Goal: Find contact information: Find contact information

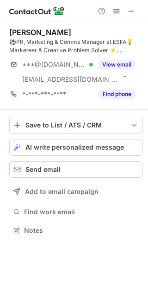
scroll to position [224, 148]
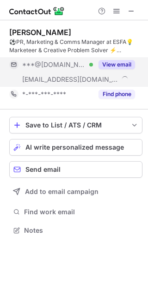
click at [120, 61] on button "View email" at bounding box center [116, 64] width 36 height 9
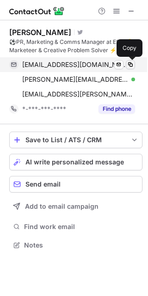
click at [127, 63] on span at bounding box center [129, 64] width 7 height 7
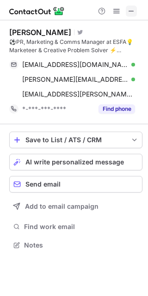
click at [131, 7] on span at bounding box center [130, 10] width 7 height 7
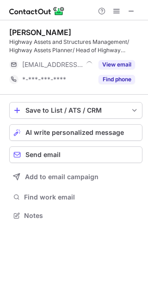
scroll to position [209, 148]
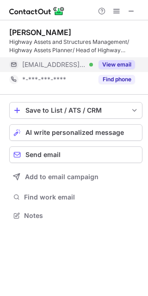
click at [123, 67] on button "View email" at bounding box center [116, 64] width 36 height 9
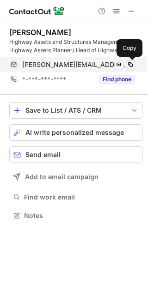
click at [130, 64] on span at bounding box center [129, 64] width 7 height 7
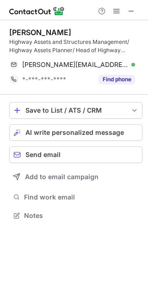
drag, startPoint x: 130, startPoint y: 64, endPoint x: 221, endPoint y: -36, distance: 135.8
click at [148, 0] on html "Dr Nasser Hashemi Highway Assets and Structures Management/ Highway Assets Plan…" at bounding box center [74, 148] width 148 height 296
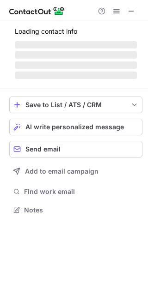
scroll to position [201, 148]
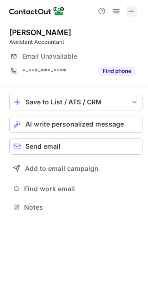
click at [134, 11] on span at bounding box center [130, 10] width 7 height 7
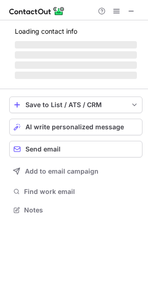
scroll to position [215, 148]
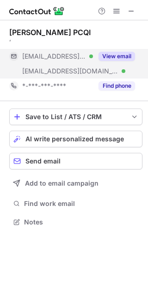
click at [112, 54] on button "View email" at bounding box center [116, 56] width 36 height 9
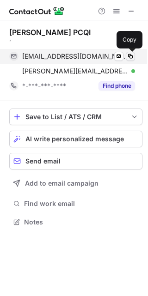
click at [128, 54] on span at bounding box center [129, 56] width 7 height 7
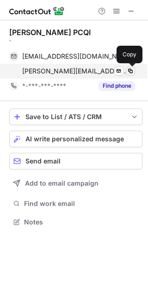
click at [131, 72] on span at bounding box center [129, 70] width 7 height 7
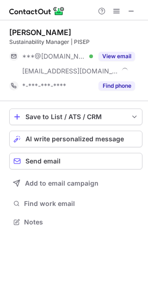
scroll to position [215, 148]
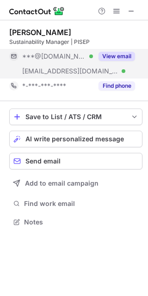
click at [120, 60] on button "View email" at bounding box center [116, 56] width 36 height 9
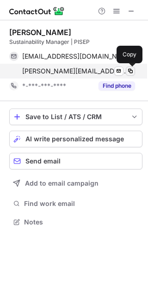
click at [131, 73] on span at bounding box center [129, 70] width 7 height 7
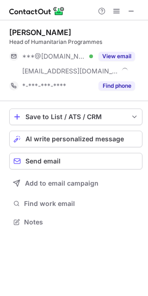
scroll to position [215, 148]
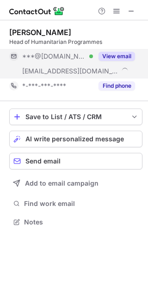
click at [117, 56] on button "View email" at bounding box center [116, 56] width 36 height 9
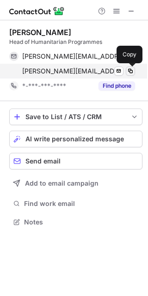
click at [131, 72] on span at bounding box center [129, 70] width 7 height 7
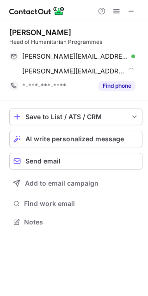
drag, startPoint x: 131, startPoint y: 72, endPoint x: 221, endPoint y: -42, distance: 145.3
click at [148, 0] on html "James Silverman Head of Humanitarian Programmes james.silverman@hotmail.co.uk V…" at bounding box center [74, 148] width 148 height 296
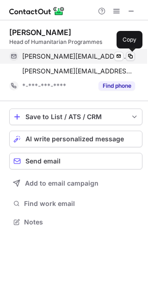
click at [131, 57] on span at bounding box center [129, 56] width 7 height 7
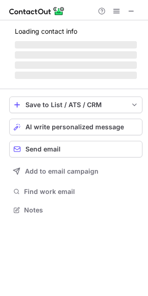
scroll to position [201, 148]
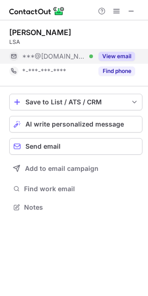
click at [124, 60] on button "View email" at bounding box center [116, 56] width 36 height 9
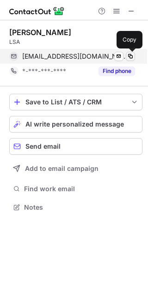
click at [131, 60] on button at bounding box center [129, 56] width 9 height 9
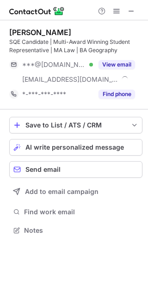
scroll to position [224, 148]
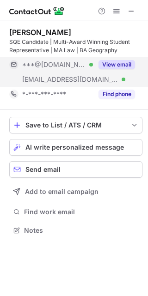
click at [120, 66] on button "View email" at bounding box center [116, 64] width 36 height 9
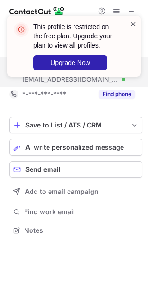
click at [134, 25] on span at bounding box center [132, 23] width 7 height 9
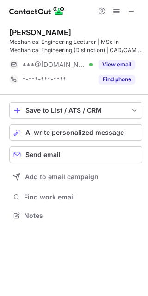
scroll to position [209, 148]
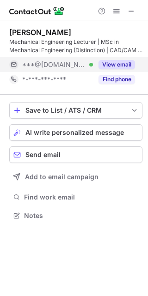
click at [120, 63] on button "View email" at bounding box center [116, 64] width 36 height 9
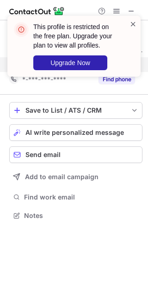
click at [132, 27] on span at bounding box center [132, 23] width 7 height 9
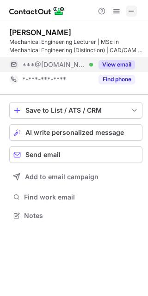
click at [132, 10] on span at bounding box center [130, 10] width 7 height 7
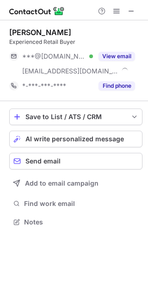
scroll to position [215, 148]
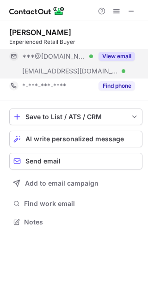
click at [121, 57] on button "View email" at bounding box center [116, 56] width 36 height 9
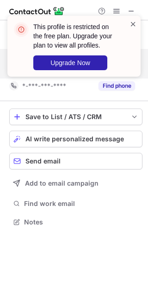
click at [133, 24] on span at bounding box center [132, 23] width 7 height 9
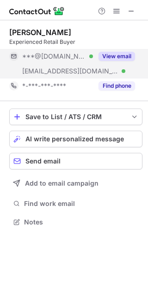
click at [133, 9] on span at bounding box center [130, 10] width 7 height 7
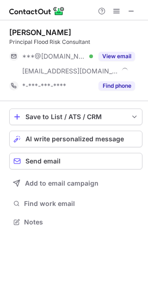
scroll to position [215, 148]
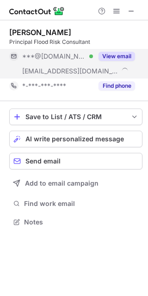
click at [124, 54] on button "View email" at bounding box center [116, 56] width 36 height 9
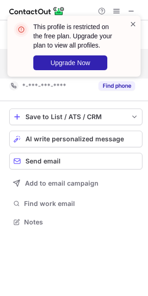
click at [132, 24] on span at bounding box center [132, 23] width 7 height 9
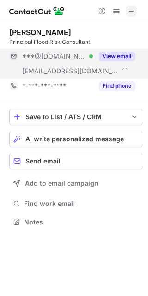
click at [132, 12] on span at bounding box center [130, 10] width 7 height 7
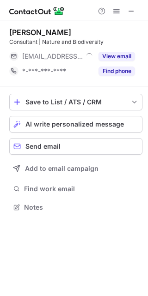
scroll to position [201, 148]
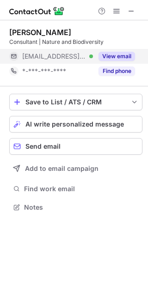
click at [125, 53] on button "View email" at bounding box center [116, 56] width 36 height 9
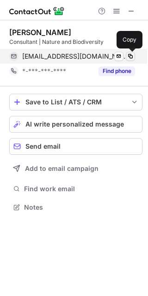
click at [132, 53] on span at bounding box center [129, 56] width 7 height 7
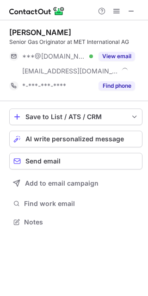
scroll to position [215, 148]
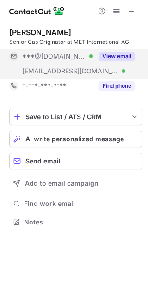
click at [128, 54] on button "View email" at bounding box center [116, 56] width 36 height 9
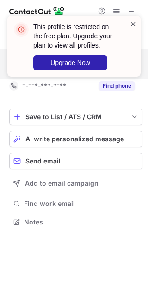
click at [134, 22] on span at bounding box center [132, 23] width 7 height 9
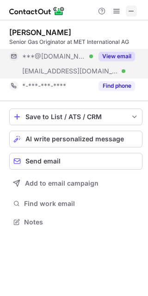
click at [132, 12] on span at bounding box center [130, 10] width 7 height 7
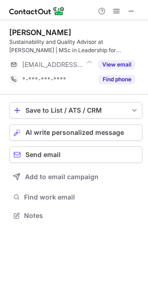
scroll to position [209, 148]
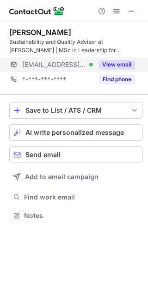
click at [127, 65] on button "View email" at bounding box center [116, 64] width 36 height 9
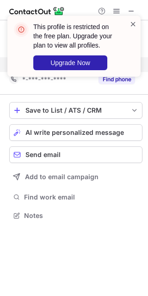
click at [132, 24] on span at bounding box center [132, 23] width 7 height 9
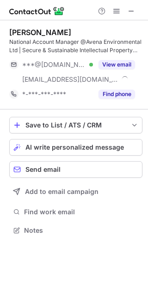
scroll to position [224, 148]
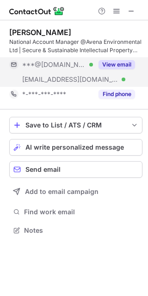
click at [127, 63] on button "View email" at bounding box center [116, 64] width 36 height 9
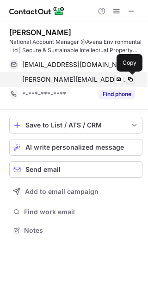
click at [130, 79] on span at bounding box center [129, 79] width 7 height 7
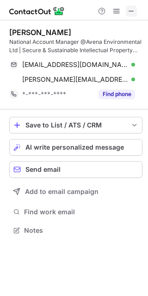
click at [133, 9] on span at bounding box center [130, 10] width 7 height 7
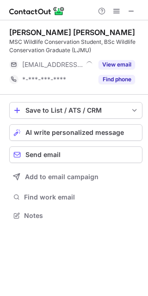
scroll to position [209, 148]
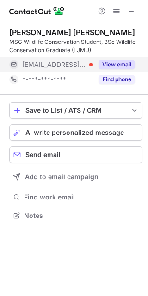
click at [125, 64] on button "View email" at bounding box center [116, 64] width 36 height 9
click at [90, 66] on span "amy@yorkshirewildlife.com" at bounding box center [75, 64] width 106 height 8
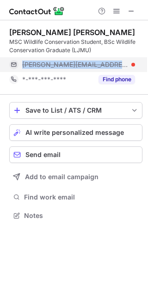
click at [90, 66] on span "amy@yorkshirewildlife.com" at bounding box center [75, 64] width 106 height 8
copy span "amy@yorkshirewildlife.com"
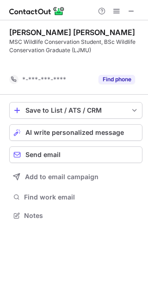
scroll to position [194, 148]
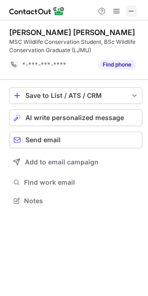
click at [131, 7] on span at bounding box center [130, 10] width 7 height 7
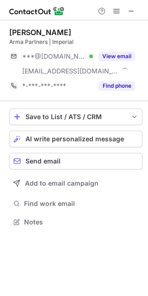
scroll to position [215, 148]
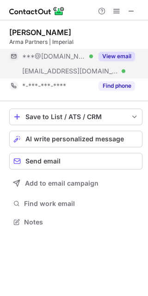
click at [123, 56] on button "View email" at bounding box center [116, 56] width 36 height 9
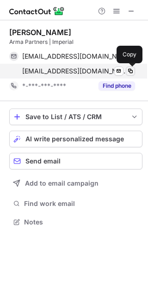
click at [126, 69] on button at bounding box center [129, 70] width 9 height 9
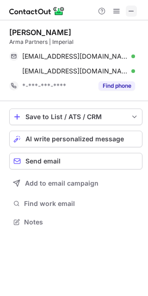
click at [128, 12] on span at bounding box center [130, 10] width 7 height 7
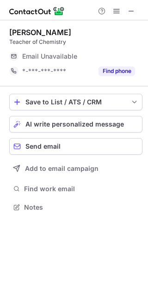
scroll to position [201, 148]
click at [129, 7] on span at bounding box center [130, 10] width 7 height 7
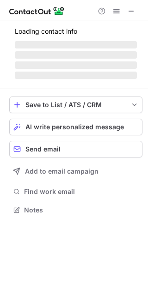
scroll to position [201, 148]
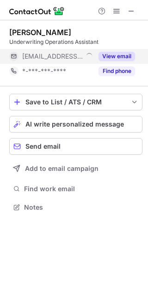
click at [121, 55] on button "View email" at bounding box center [116, 56] width 36 height 9
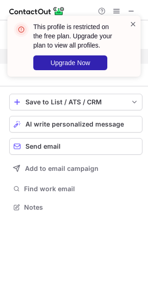
click at [131, 23] on span at bounding box center [132, 23] width 7 height 9
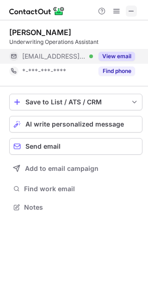
click at [128, 11] on span at bounding box center [130, 10] width 7 height 7
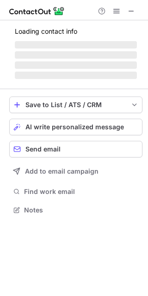
scroll to position [201, 148]
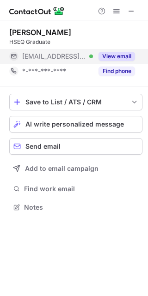
click at [122, 59] on button "View email" at bounding box center [116, 56] width 36 height 9
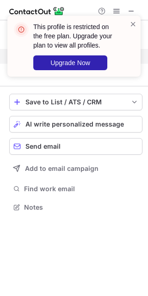
click at [129, 23] on div "This profile is restricted on the free plan. Upgrade your plan to view all prof…" at bounding box center [70, 46] width 118 height 54
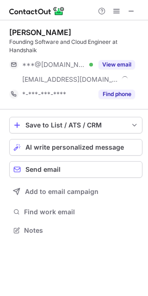
scroll to position [224, 148]
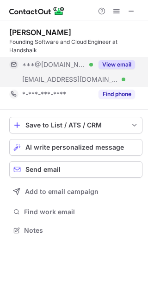
click at [120, 67] on button "View email" at bounding box center [116, 64] width 36 height 9
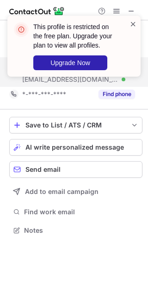
click at [132, 23] on span at bounding box center [132, 23] width 7 height 9
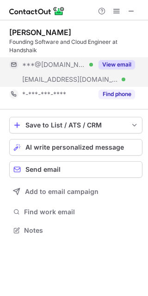
click at [132, 12] on span at bounding box center [130, 10] width 7 height 7
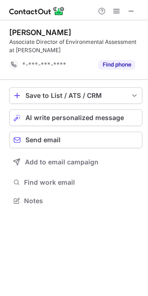
scroll to position [194, 148]
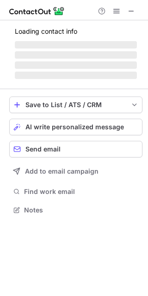
scroll to position [209, 148]
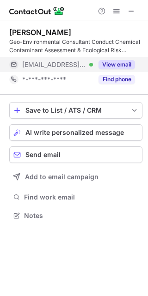
click at [130, 66] on button "View email" at bounding box center [116, 64] width 36 height 9
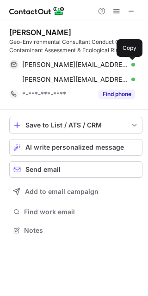
scroll to position [224, 148]
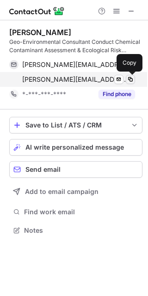
click at [129, 82] on span at bounding box center [129, 79] width 7 height 7
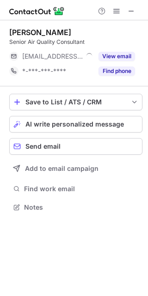
scroll to position [201, 148]
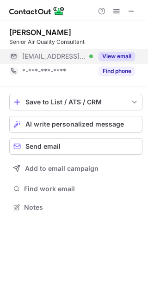
click at [119, 54] on button "View email" at bounding box center [116, 56] width 36 height 9
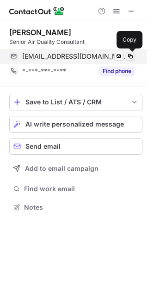
click at [131, 54] on span at bounding box center [129, 56] width 7 height 7
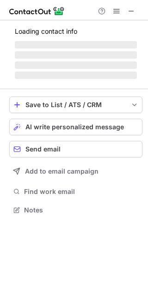
scroll to position [224, 148]
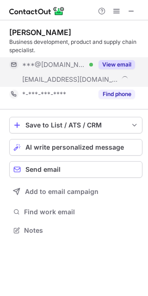
click at [126, 60] on button "View email" at bounding box center [116, 64] width 36 height 9
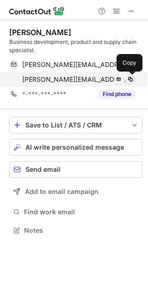
click at [132, 77] on span at bounding box center [129, 79] width 7 height 7
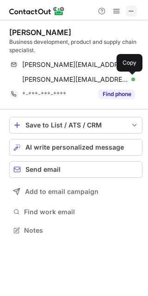
click at [128, 9] on span at bounding box center [130, 10] width 7 height 7
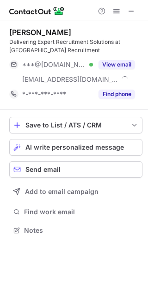
scroll to position [224, 148]
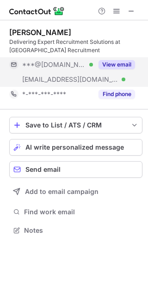
click at [124, 60] on button "View email" at bounding box center [116, 64] width 36 height 9
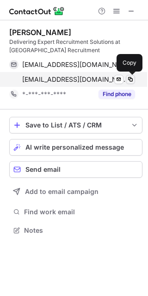
click at [130, 77] on span at bounding box center [129, 79] width 7 height 7
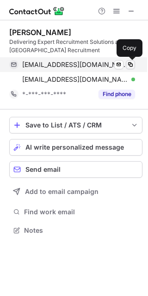
click at [133, 62] on span at bounding box center [129, 64] width 7 height 7
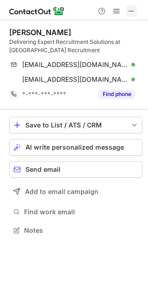
click at [130, 11] on span at bounding box center [130, 10] width 7 height 7
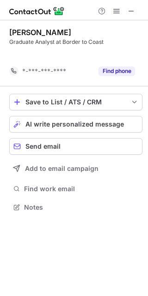
scroll to position [186, 148]
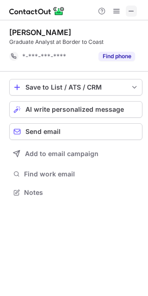
click at [130, 8] on span at bounding box center [130, 10] width 7 height 7
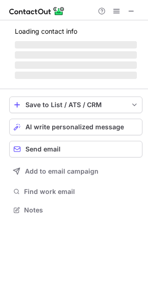
scroll to position [224, 148]
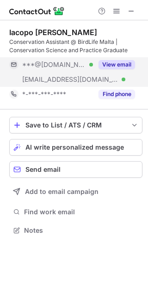
click at [128, 64] on button "View email" at bounding box center [116, 64] width 36 height 9
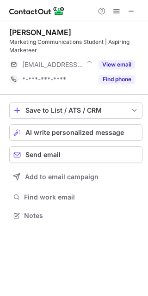
scroll to position [209, 148]
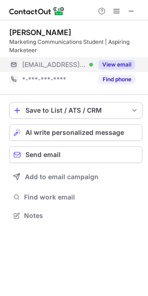
click at [115, 60] on button "View email" at bounding box center [116, 64] width 36 height 9
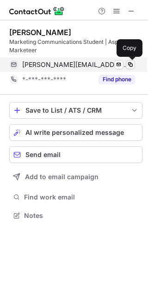
click at [131, 63] on span at bounding box center [129, 64] width 7 height 7
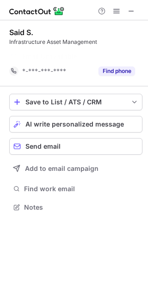
scroll to position [186, 148]
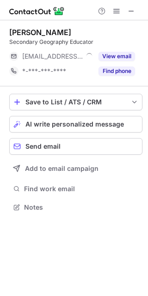
scroll to position [201, 148]
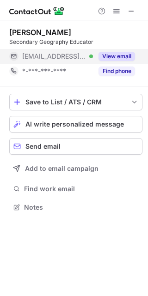
click at [121, 58] on button "View email" at bounding box center [116, 56] width 36 height 9
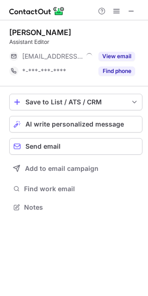
scroll to position [201, 148]
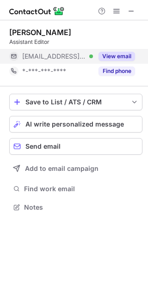
click at [124, 59] on button "View email" at bounding box center [116, 56] width 36 height 9
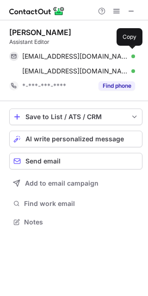
scroll to position [215, 148]
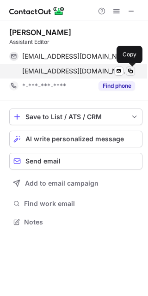
click at [132, 72] on span at bounding box center [129, 70] width 7 height 7
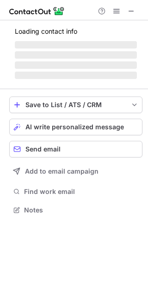
scroll to position [209, 148]
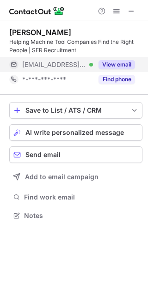
click at [120, 65] on button "View email" at bounding box center [116, 64] width 36 height 9
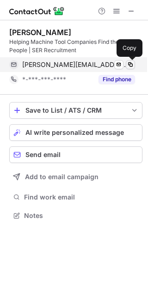
click at [128, 65] on span at bounding box center [129, 64] width 7 height 7
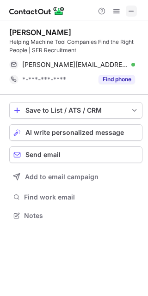
click at [127, 13] on span at bounding box center [130, 10] width 7 height 7
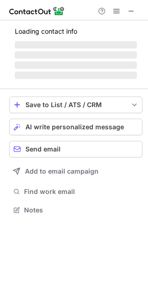
scroll to position [209, 148]
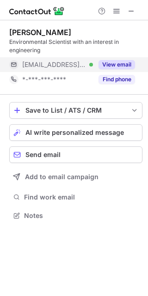
click at [123, 64] on button "View email" at bounding box center [116, 64] width 36 height 9
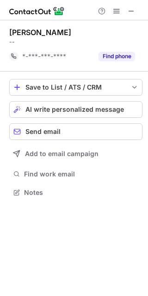
scroll to position [186, 148]
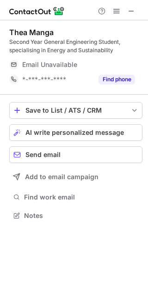
scroll to position [209, 148]
click at [132, 11] on span at bounding box center [130, 10] width 7 height 7
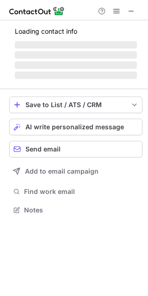
scroll to position [201, 148]
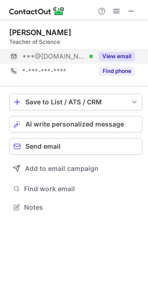
click at [113, 53] on button "View email" at bounding box center [116, 56] width 36 height 9
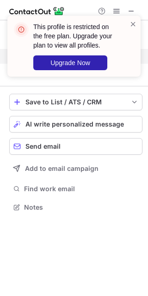
click at [130, 9] on div "This profile is restricted on the free plan. Upgrade your plan to view all prof…" at bounding box center [74, 49] width 148 height 87
click at [132, 21] on span at bounding box center [132, 23] width 7 height 9
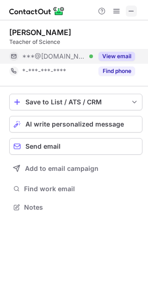
click at [132, 10] on span at bounding box center [130, 10] width 7 height 7
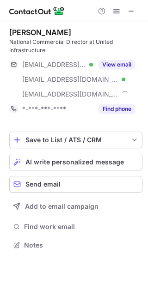
scroll to position [238, 148]
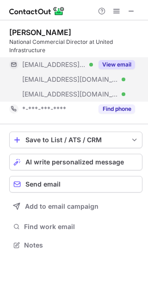
click at [119, 63] on button "View email" at bounding box center [116, 64] width 36 height 9
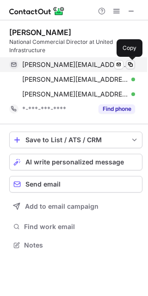
click at [130, 67] on span at bounding box center [129, 64] width 7 height 7
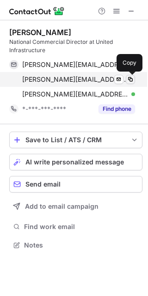
click at [128, 80] on span at bounding box center [129, 79] width 7 height 7
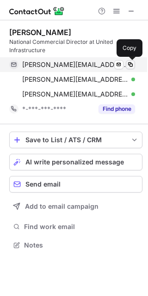
click at [132, 64] on span at bounding box center [129, 64] width 7 height 7
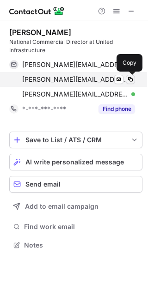
click at [131, 76] on span at bounding box center [129, 79] width 7 height 7
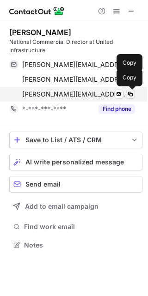
click at [129, 95] on span at bounding box center [129, 93] width 7 height 7
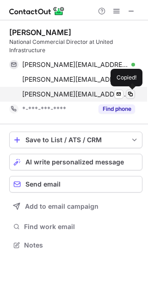
click at [129, 95] on span at bounding box center [129, 93] width 7 height 7
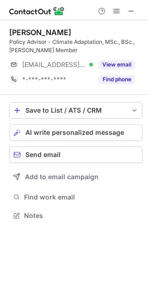
scroll to position [209, 148]
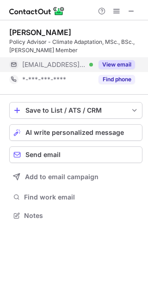
click at [126, 63] on button "View email" at bounding box center [116, 64] width 36 height 9
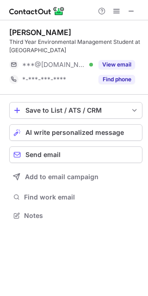
scroll to position [209, 148]
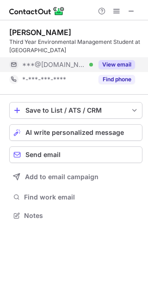
click at [124, 64] on button "View email" at bounding box center [116, 64] width 36 height 9
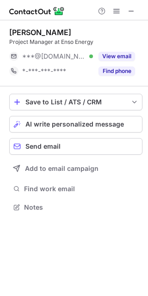
scroll to position [201, 148]
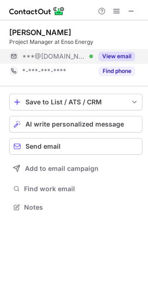
click at [121, 57] on button "View email" at bounding box center [116, 56] width 36 height 9
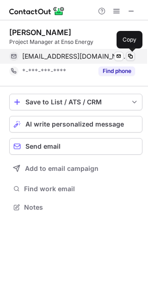
click at [131, 57] on span at bounding box center [129, 56] width 7 height 7
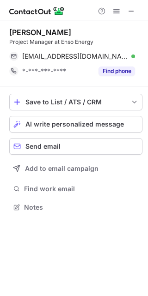
drag, startPoint x: 131, startPoint y: 57, endPoint x: 184, endPoint y: -38, distance: 108.8
click at [148, 0] on html "[PERSON_NAME] Project Manager at Enso Energy [EMAIL_ADDRESS][DOMAIN_NAME] Verif…" at bounding box center [74, 148] width 148 height 296
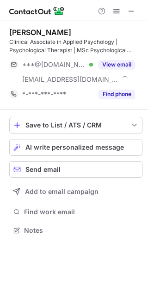
scroll to position [224, 148]
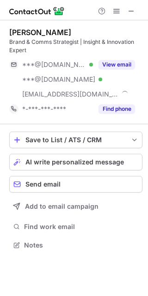
scroll to position [238, 148]
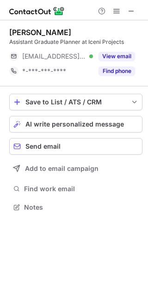
scroll to position [201, 148]
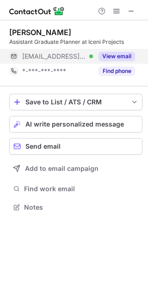
click at [116, 56] on button "View email" at bounding box center [116, 56] width 36 height 9
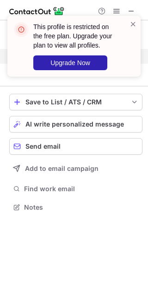
click at [128, 8] on div "This profile is restricted on the free plan. Upgrade your plan to view all prof…" at bounding box center [74, 49] width 148 height 87
click at [132, 19] on span at bounding box center [132, 23] width 7 height 9
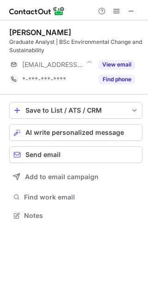
scroll to position [209, 148]
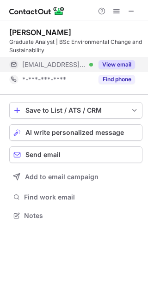
click at [125, 67] on button "View email" at bounding box center [116, 64] width 36 height 9
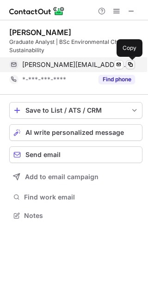
click at [130, 66] on span at bounding box center [129, 64] width 7 height 7
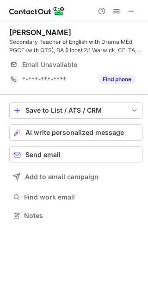
scroll to position [209, 148]
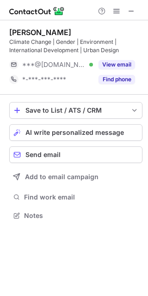
scroll to position [209, 148]
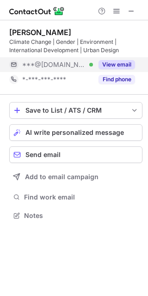
click at [115, 63] on button "View email" at bounding box center [116, 64] width 36 height 9
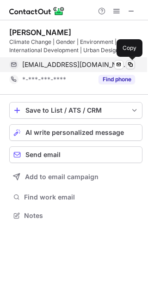
click at [131, 65] on span at bounding box center [129, 64] width 7 height 7
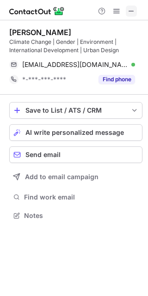
click at [133, 9] on span at bounding box center [130, 10] width 7 height 7
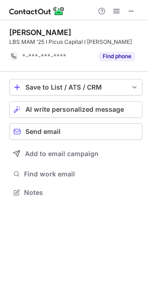
scroll to position [186, 148]
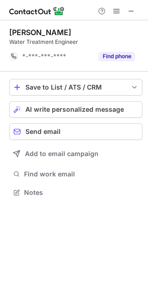
scroll to position [186, 148]
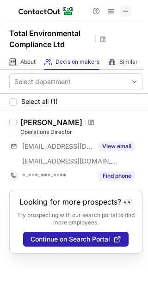
click at [127, 11] on span at bounding box center [125, 10] width 7 height 7
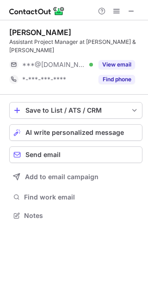
scroll to position [201, 148]
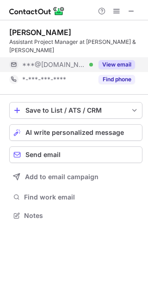
click at [123, 60] on button "View email" at bounding box center [116, 64] width 36 height 9
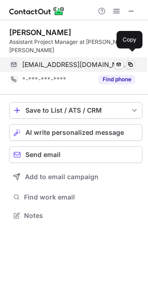
click at [130, 61] on span at bounding box center [129, 64] width 7 height 7
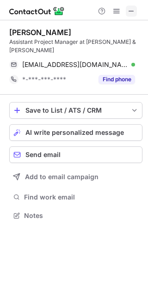
click at [132, 12] on span at bounding box center [130, 10] width 7 height 7
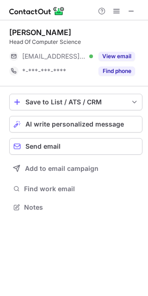
scroll to position [201, 148]
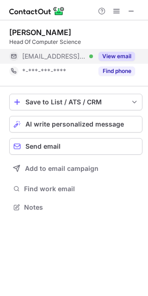
click at [121, 54] on button "View email" at bounding box center [116, 56] width 36 height 9
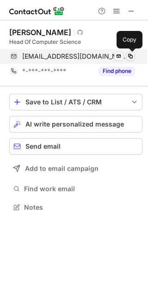
click at [127, 54] on span at bounding box center [129, 56] width 7 height 7
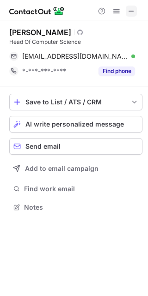
click at [127, 11] on span at bounding box center [130, 10] width 7 height 7
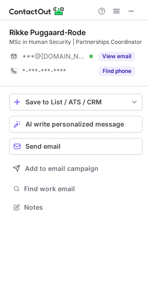
scroll to position [201, 148]
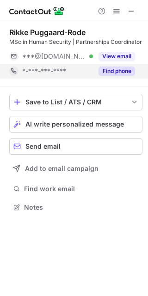
click at [134, 70] on button "Find phone" at bounding box center [116, 70] width 36 height 9
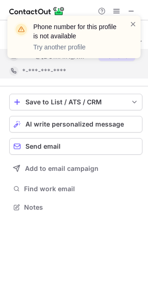
click at [125, 54] on div "Phone number for this profile is not available Try another profile" at bounding box center [74, 40] width 148 height 68
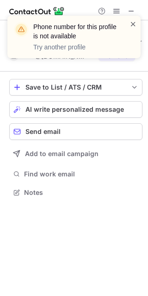
scroll to position [186, 148]
click at [135, 24] on span at bounding box center [132, 23] width 7 height 9
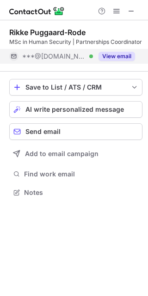
click at [112, 52] on button "View email" at bounding box center [116, 56] width 36 height 9
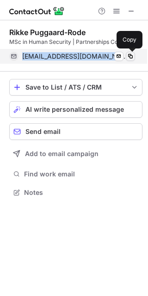
drag, startPoint x: 138, startPoint y: 58, endPoint x: 132, endPoint y: 58, distance: 6.0
click at [132, 58] on div "[EMAIL_ADDRESS][DOMAIN_NAME] Verified Send email Copy" at bounding box center [71, 56] width 125 height 15
click at [132, 58] on span at bounding box center [129, 56] width 7 height 7
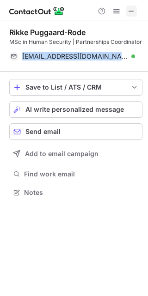
click at [131, 8] on span at bounding box center [130, 10] width 7 height 7
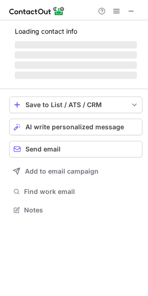
scroll to position [215, 148]
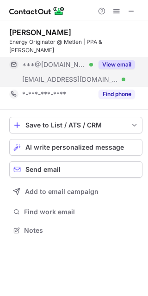
click at [121, 60] on button "View email" at bounding box center [116, 64] width 36 height 9
